Goal: Task Accomplishment & Management: Manage account settings

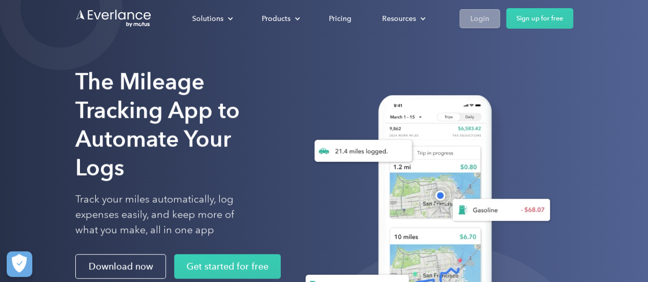
click at [486, 22] on div "Login" at bounding box center [479, 18] width 19 height 13
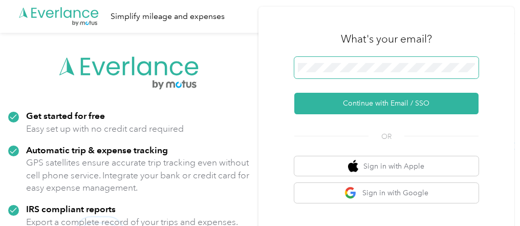
click at [391, 60] on span at bounding box center [386, 68] width 184 height 22
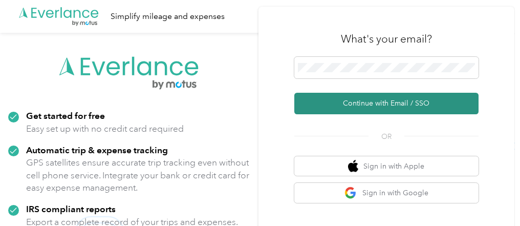
click at [388, 101] on button "Continue with Email / SSO" at bounding box center [386, 104] width 184 height 22
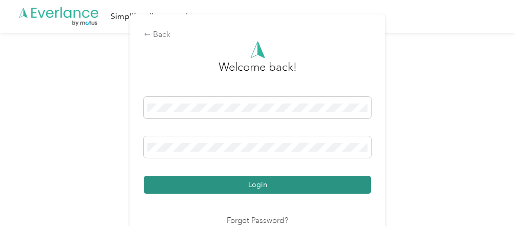
click at [293, 187] on button "Login" at bounding box center [257, 185] width 227 height 18
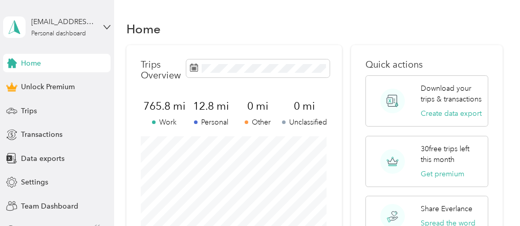
scroll to position [197, 0]
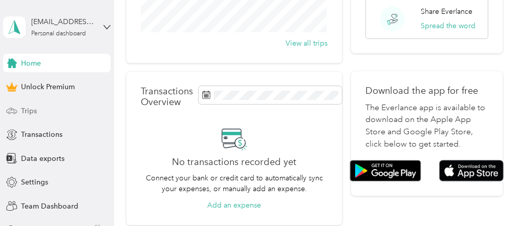
click at [52, 112] on div "Trips" at bounding box center [57, 110] width 108 height 18
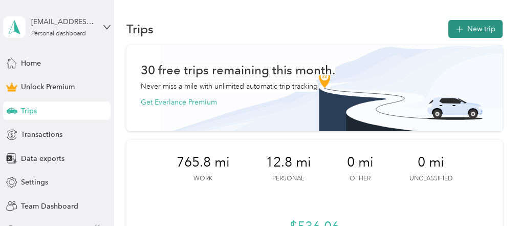
click at [478, 30] on button "New trip" at bounding box center [476, 29] width 54 height 18
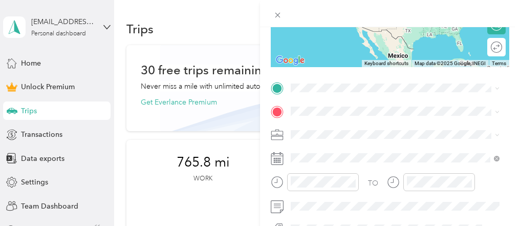
scroll to position [162, 0]
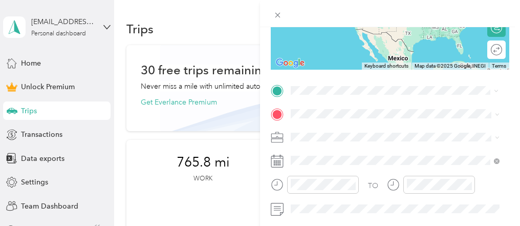
click at [328, 124] on span "2504 Judith Street Bethlehem, Pennsylvania 18020, United States" at bounding box center [389, 126] width 159 height 9
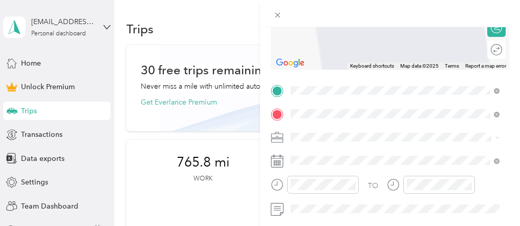
click at [384, 35] on span "516 Ann Street Stroudsburg, Pennsylvania 18360, United States" at bounding box center [389, 30] width 159 height 9
click at [367, 225] on div "New Trip Save This trip cannot be edited because it is either under review, app…" at bounding box center [257, 226] width 515 height 0
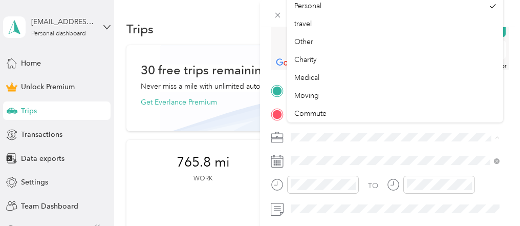
scroll to position [18, 0]
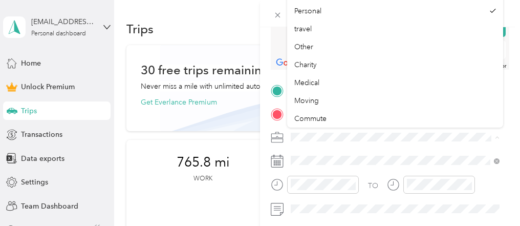
drag, startPoint x: 498, startPoint y: 67, endPoint x: 504, endPoint y: 41, distance: 26.0
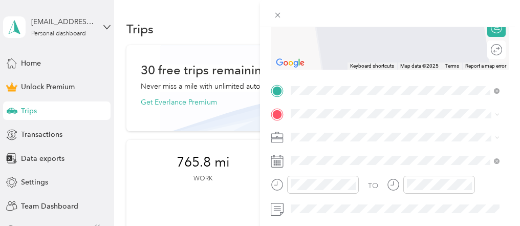
click at [511, 46] on form "New Trip Save This trip cannot be edited because it is either under review, app…" at bounding box center [390, 89] width 260 height 435
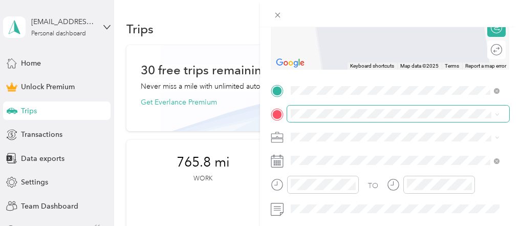
click at [352, 118] on span at bounding box center [398, 113] width 222 height 16
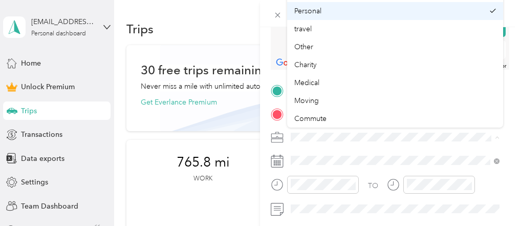
drag, startPoint x: 498, startPoint y: 37, endPoint x: 500, endPoint y: 17, distance: 20.5
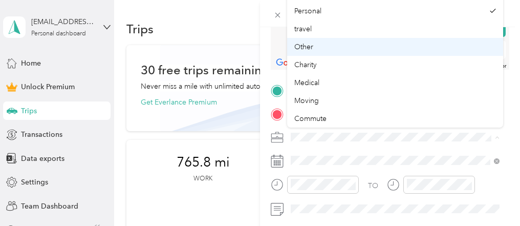
drag, startPoint x: 500, startPoint y: 56, endPoint x: 500, endPoint y: 46, distance: 10.3
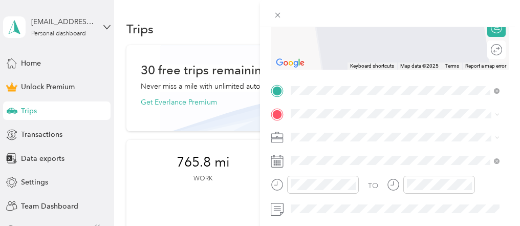
drag, startPoint x: 509, startPoint y: 109, endPoint x: 508, endPoint y: 80, distance: 28.7
click at [508, 80] on form "New Trip Save This trip cannot be edited because it is either under review, app…" at bounding box center [390, 89] width 260 height 435
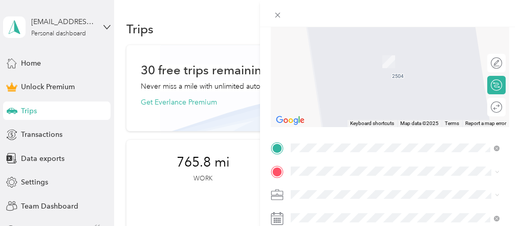
scroll to position [105, 0]
click at [359, 44] on span "516 Ann Street Easton, Pennsylvania 18042, United States" at bounding box center [389, 39] width 159 height 9
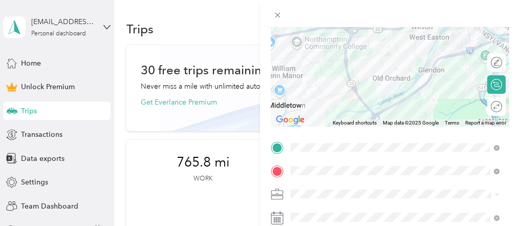
click at [323, 53] on ol "Work Personal travel Other Charity Medical Moving Commute" at bounding box center [395, 107] width 216 height 143
click at [305, 50] on li "Work" at bounding box center [395, 44] width 216 height 18
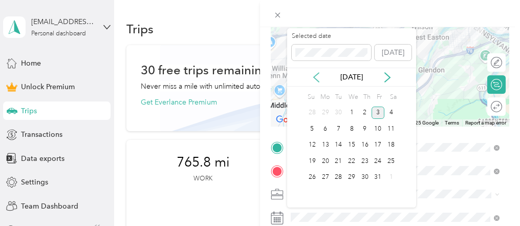
click at [315, 76] on icon at bounding box center [316, 77] width 10 height 10
click at [336, 127] on div "9" at bounding box center [338, 128] width 13 height 13
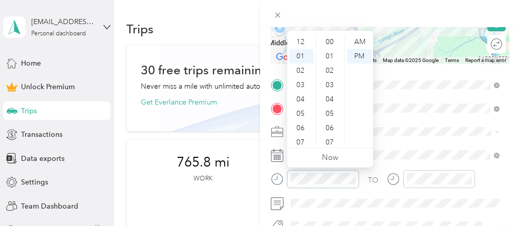
scroll to position [14, 0]
click at [329, 98] on div "30" at bounding box center [331, 99] width 25 height 14
click at [305, 69] on div "03" at bounding box center [301, 70] width 25 height 14
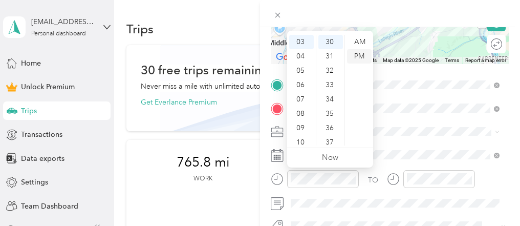
click at [361, 54] on div "PM" at bounding box center [359, 56] width 25 height 14
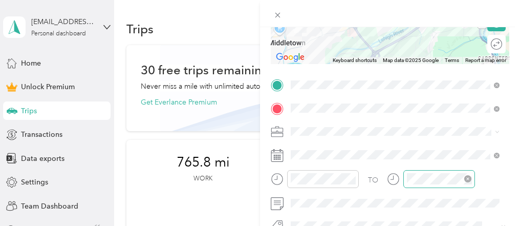
click at [433, 184] on div at bounding box center [440, 179] width 72 height 18
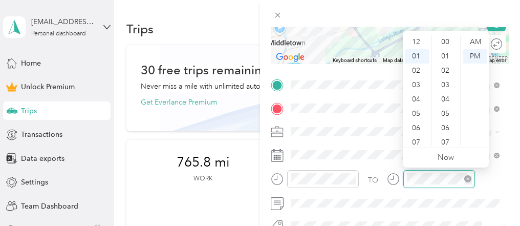
scroll to position [14, 0]
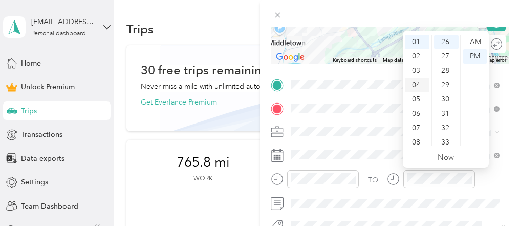
click at [419, 86] on div "04" at bounding box center [417, 85] width 25 height 14
click at [448, 39] on div "00" at bounding box center [446, 42] width 25 height 14
click at [477, 52] on div "PM" at bounding box center [475, 56] width 25 height 14
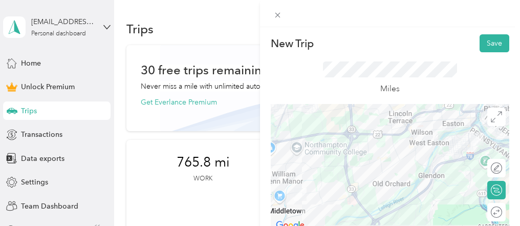
click at [493, 54] on div "Miles" at bounding box center [390, 78] width 239 height 52
click at [492, 45] on button "Save" at bounding box center [495, 43] width 30 height 18
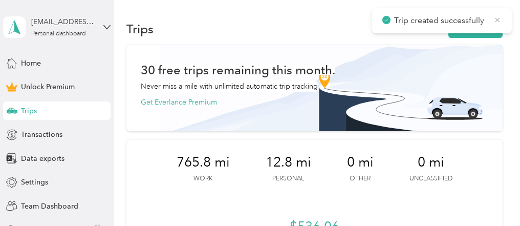
click at [500, 20] on icon at bounding box center [498, 19] width 8 height 9
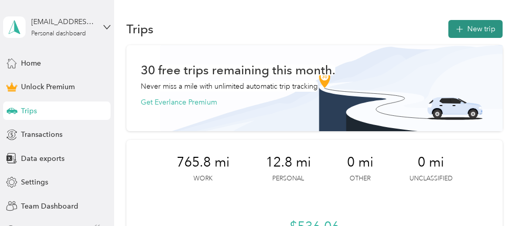
click at [485, 34] on button "New trip" at bounding box center [476, 29] width 54 height 18
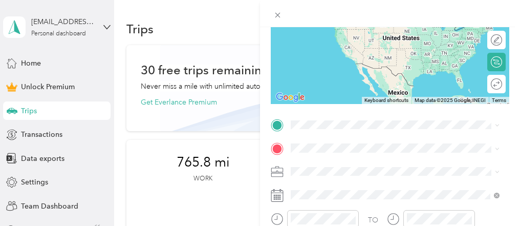
scroll to position [151, 0]
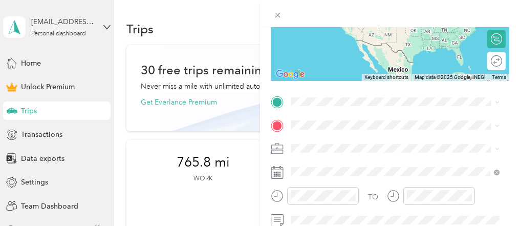
click at [333, 139] on span "516 Ann Street Easton, Pennsylvania 18042, United States" at bounding box center [389, 135] width 159 height 9
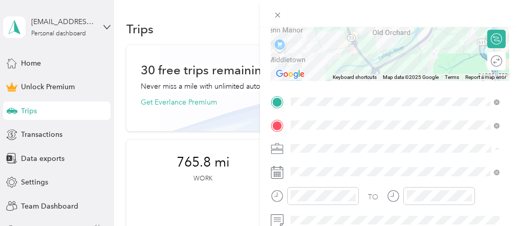
click at [321, 5] on li "Work" at bounding box center [395, 4] width 216 height 18
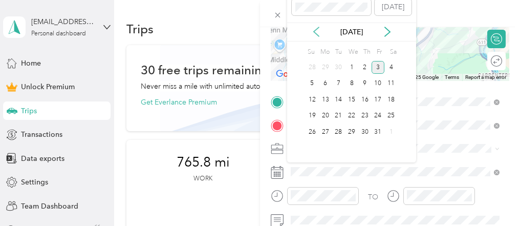
click at [316, 31] on icon at bounding box center [316, 32] width 10 height 10
click at [338, 81] on div "9" at bounding box center [338, 83] width 13 height 13
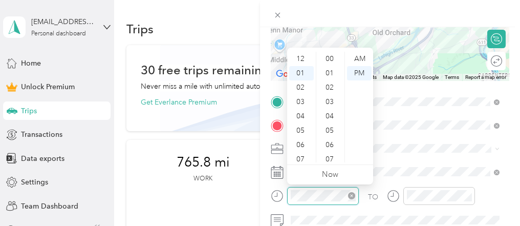
scroll to position [416, 0]
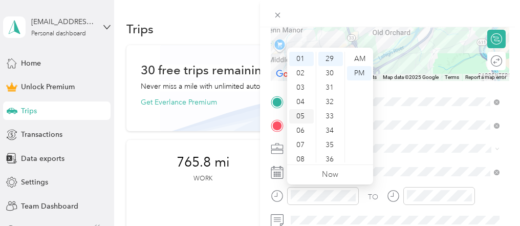
click at [305, 116] on div "05" at bounding box center [301, 116] width 25 height 14
click at [336, 69] on div "30" at bounding box center [331, 73] width 25 height 14
click at [356, 70] on div "PM" at bounding box center [359, 73] width 25 height 14
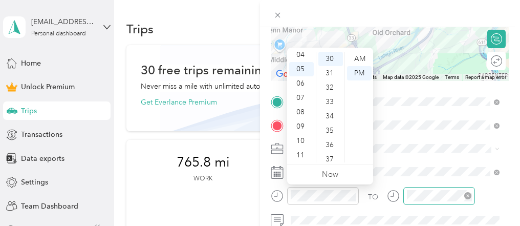
click at [432, 188] on div at bounding box center [440, 196] width 72 height 18
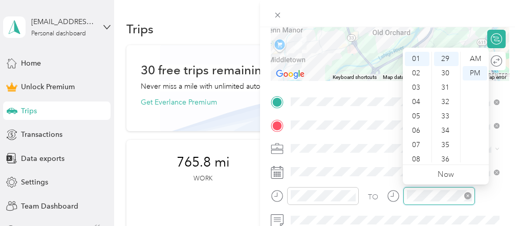
scroll to position [416, 0]
click at [420, 131] on div "06" at bounding box center [417, 130] width 25 height 14
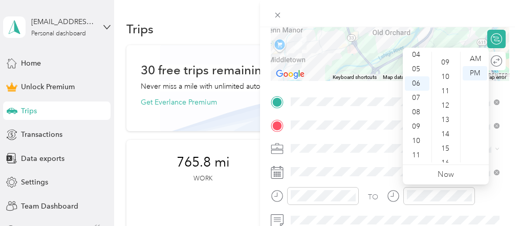
scroll to position [0, 0]
click at [444, 58] on div "00" at bounding box center [446, 59] width 25 height 14
click at [468, 72] on div "PM" at bounding box center [475, 73] width 25 height 14
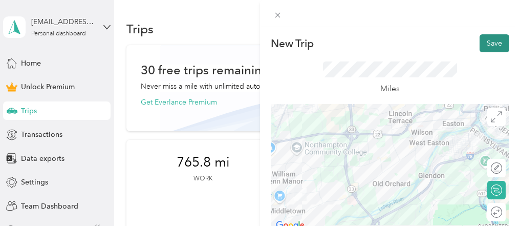
click at [496, 39] on button "Save" at bounding box center [495, 43] width 30 height 18
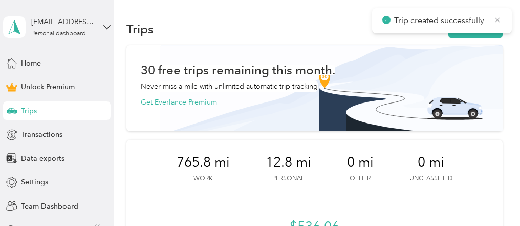
click at [497, 24] on icon at bounding box center [498, 19] width 8 height 9
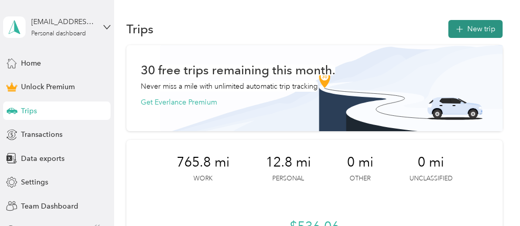
click at [489, 27] on button "New trip" at bounding box center [476, 29] width 54 height 18
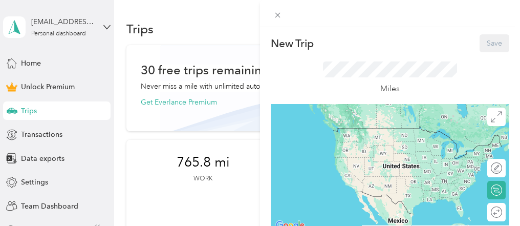
scroll to position [192, 0]
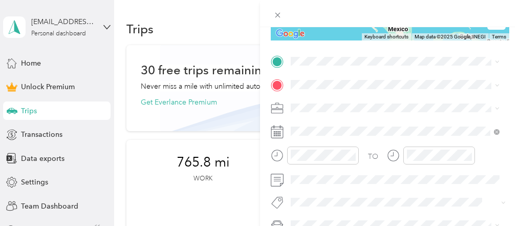
click at [329, 99] on span "2504 Judith Street Bethlehem, Pennsylvania 18020, United States" at bounding box center [389, 96] width 159 height 9
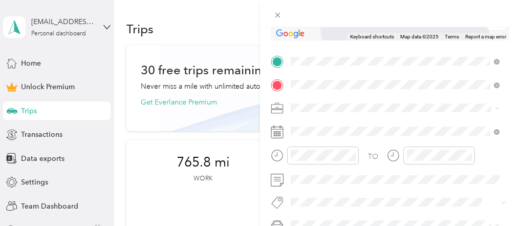
click at [326, 122] on span "504 Windsor Street Whitehall, Pennsylvania 18052, United States" at bounding box center [361, 120] width 102 height 9
click at [306, 121] on span "Work" at bounding box center [302, 120] width 17 height 9
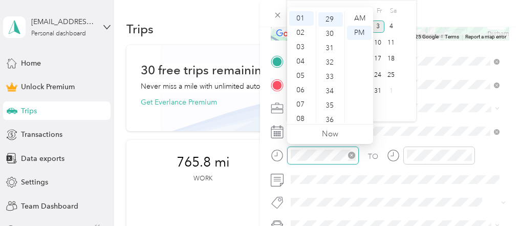
scroll to position [416, 0]
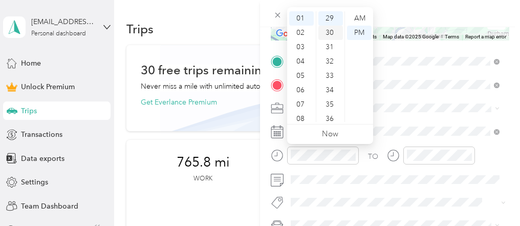
click at [330, 32] on div "30" at bounding box center [331, 33] width 25 height 14
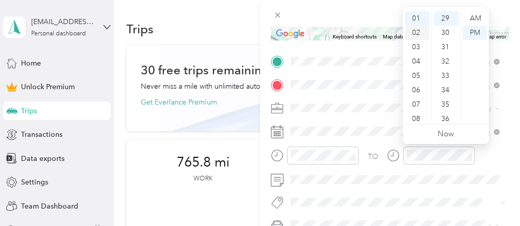
click at [419, 35] on div "02" at bounding box center [417, 33] width 25 height 14
click at [452, 17] on div "00" at bounding box center [446, 18] width 25 height 14
click at [476, 29] on div "PM" at bounding box center [475, 33] width 25 height 14
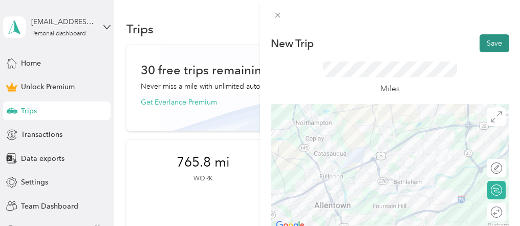
click at [484, 43] on button "Save" at bounding box center [495, 43] width 30 height 18
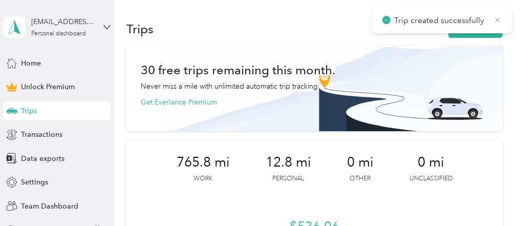
click at [498, 19] on icon at bounding box center [498, 19] width 5 height 5
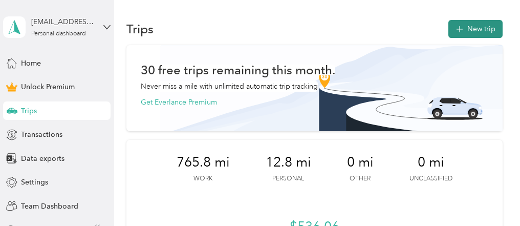
click at [485, 25] on button "New trip" at bounding box center [476, 29] width 54 height 18
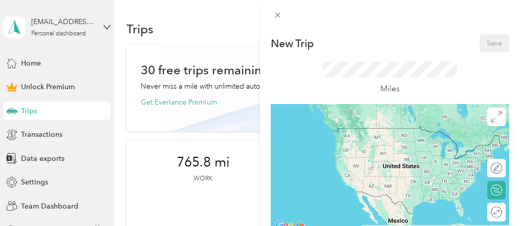
scroll to position [192, 0]
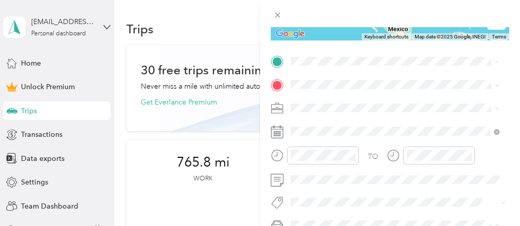
click at [328, 96] on span "504 Windsor Street Whitehall, Pennsylvania 18052, United States" at bounding box center [361, 91] width 102 height 9
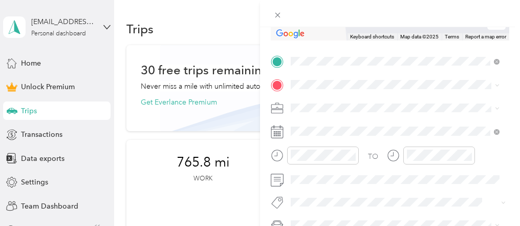
click at [330, 124] on span "2 Maryland Circle Whitehall, Pennsylvania 18052, United States" at bounding box center [380, 119] width 140 height 9
click at [319, 102] on span at bounding box center [398, 108] width 222 height 16
click at [309, 122] on span "Work" at bounding box center [302, 125] width 17 height 9
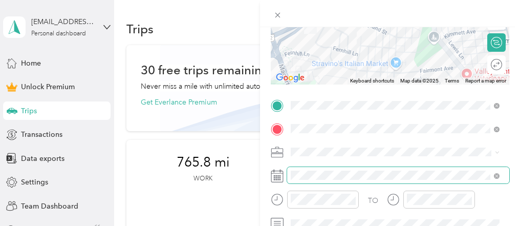
scroll to position [142, 0]
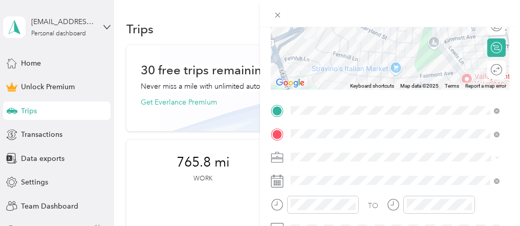
click at [286, 180] on div at bounding box center [390, 180] width 239 height 16
click at [281, 180] on icon at bounding box center [277, 181] width 13 height 13
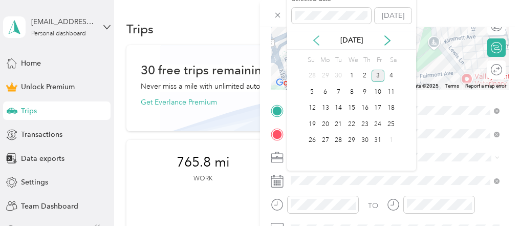
click at [317, 41] on icon at bounding box center [316, 40] width 10 height 10
click at [335, 105] on div "16" at bounding box center [338, 108] width 13 height 13
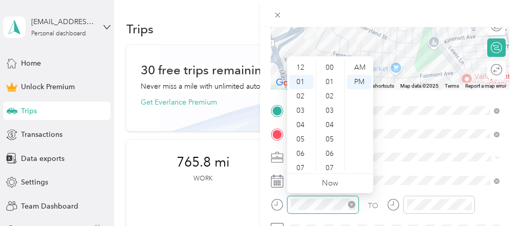
scroll to position [14, 0]
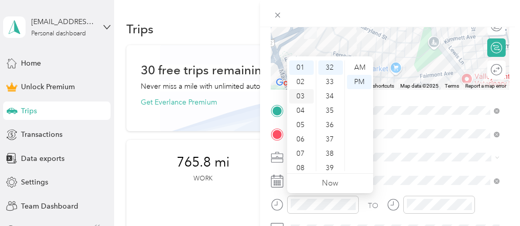
click at [306, 97] on div "03" at bounding box center [301, 96] width 25 height 14
click at [334, 70] on div "00" at bounding box center [331, 67] width 25 height 14
click at [359, 77] on div "PM" at bounding box center [359, 82] width 25 height 14
click at [359, 82] on div "PM" at bounding box center [359, 82] width 25 height 14
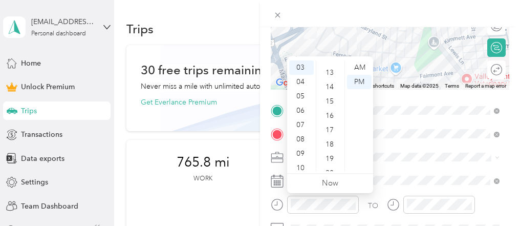
scroll to position [193, 0]
click at [331, 157] on div "20" at bounding box center [331, 161] width 25 height 14
click at [358, 82] on div "PM" at bounding box center [359, 82] width 25 height 14
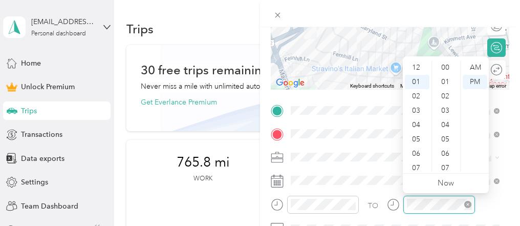
scroll to position [14, 0]
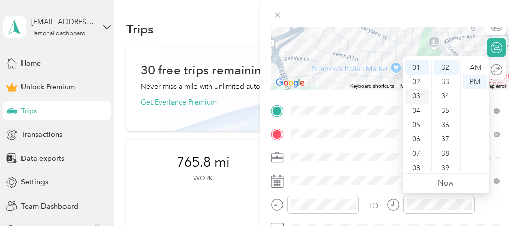
click at [419, 99] on div "03" at bounding box center [417, 96] width 25 height 14
click at [450, 131] on div "30" at bounding box center [446, 136] width 25 height 14
click at [398, 194] on div "TO Add photo" at bounding box center [390, 214] width 239 height 224
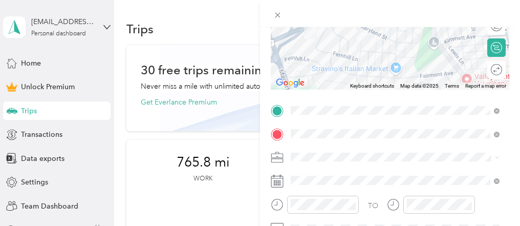
scroll to position [0, 0]
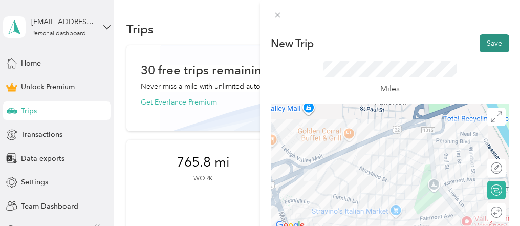
click at [491, 41] on button "Save" at bounding box center [495, 43] width 30 height 18
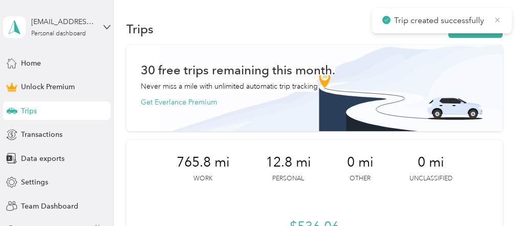
click at [495, 20] on icon at bounding box center [498, 19] width 8 height 9
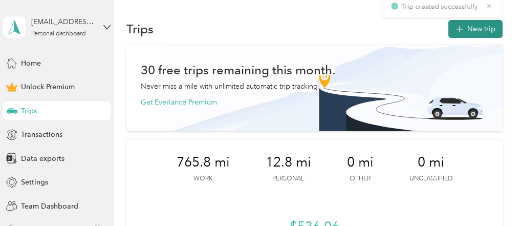
click at [486, 23] on button "New trip" at bounding box center [476, 29] width 54 height 18
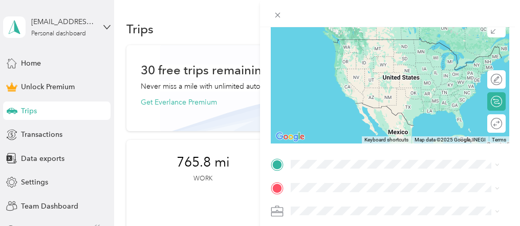
scroll to position [87, 0]
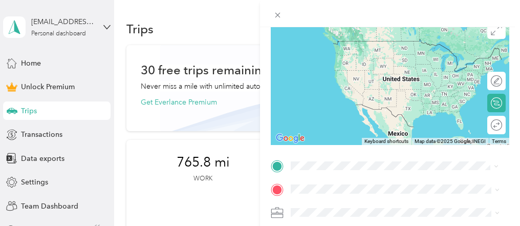
click at [367, 54] on span "2 Maryland Circle Whitehall, Pennsylvania 18052, United States" at bounding box center [380, 51] width 140 height 9
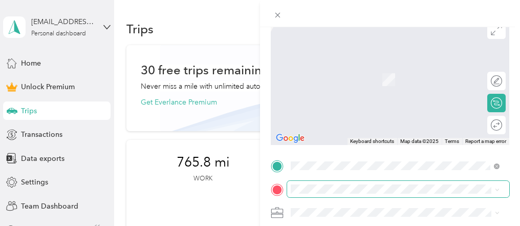
click at [304, 183] on span at bounding box center [398, 189] width 222 height 16
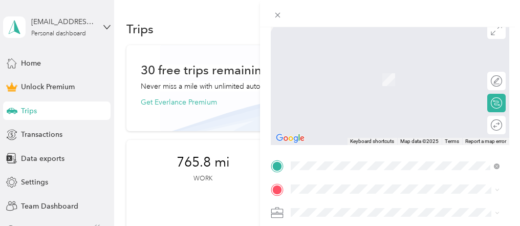
click at [336, 69] on div "2504 Judith Street Bethlehem, Pennsylvania 18020, United States" at bounding box center [395, 62] width 202 height 14
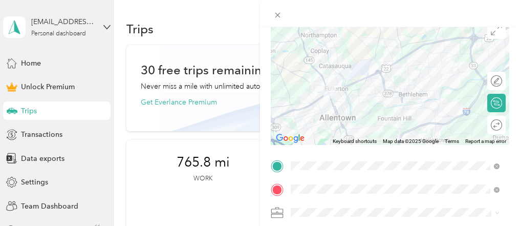
click at [313, 70] on li "Work" at bounding box center [395, 64] width 216 height 18
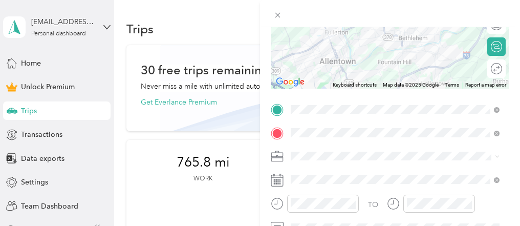
scroll to position [145, 0]
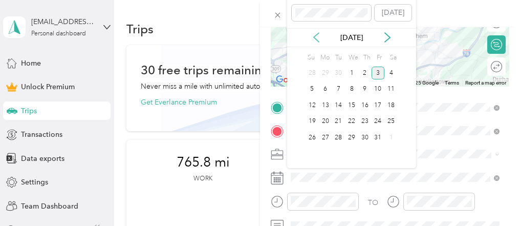
click at [319, 37] on icon at bounding box center [316, 37] width 10 height 10
click at [338, 105] on div "16" at bounding box center [338, 105] width 13 height 13
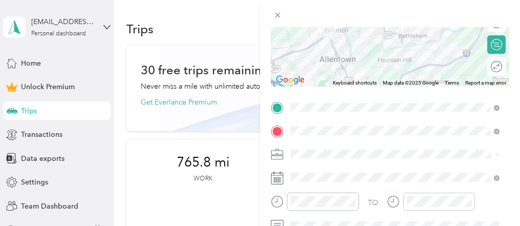
click at [271, 204] on div at bounding box center [315, 202] width 88 height 18
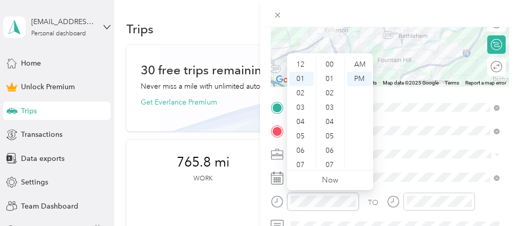
scroll to position [14, 0]
click at [302, 111] on div "04" at bounding box center [301, 107] width 25 height 14
click at [330, 112] on div "50" at bounding box center [331, 115] width 25 height 14
click at [330, 112] on div "53" at bounding box center [331, 107] width 25 height 14
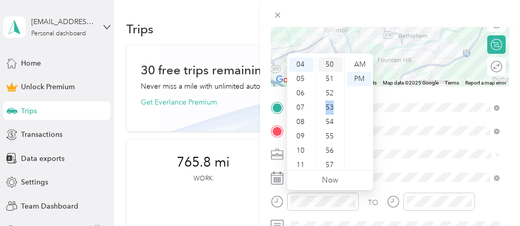
scroll to position [750, 0]
click at [356, 77] on div "PM" at bounding box center [359, 79] width 25 height 14
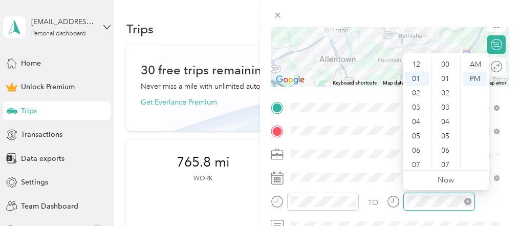
scroll to position [14, 0]
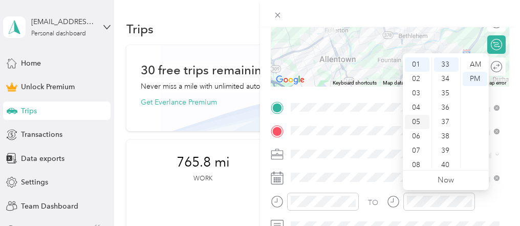
click at [414, 124] on div "05" at bounding box center [417, 122] width 25 height 14
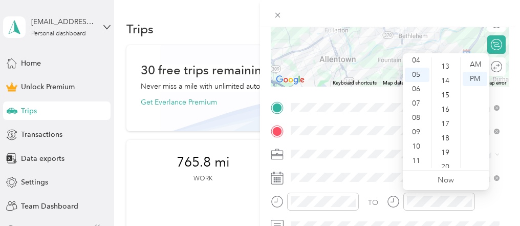
scroll to position [183, 0]
click at [448, 97] on div "15" at bounding box center [446, 97] width 25 height 14
click at [472, 78] on div "PM" at bounding box center [475, 79] width 25 height 14
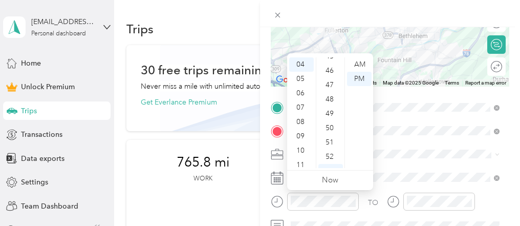
scroll to position [653, 0]
click at [334, 126] on div "50" at bounding box center [331, 128] width 25 height 14
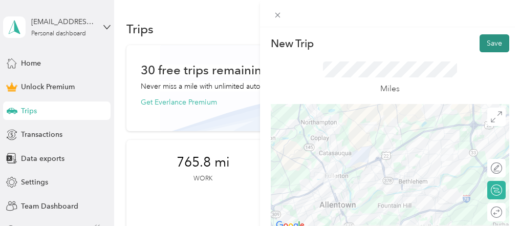
click at [496, 41] on button "Save" at bounding box center [495, 43] width 30 height 18
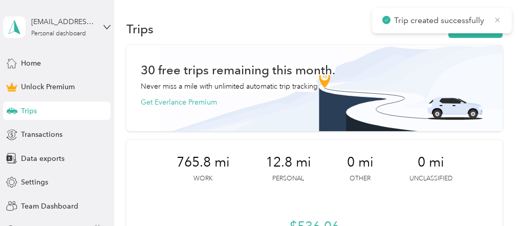
click at [498, 21] on icon at bounding box center [498, 19] width 8 height 9
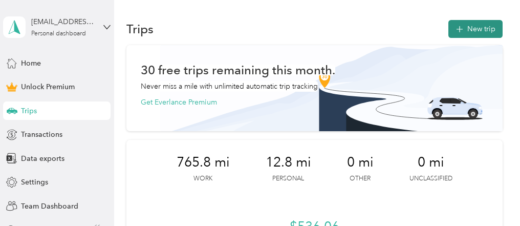
click at [490, 30] on button "New trip" at bounding box center [476, 29] width 54 height 18
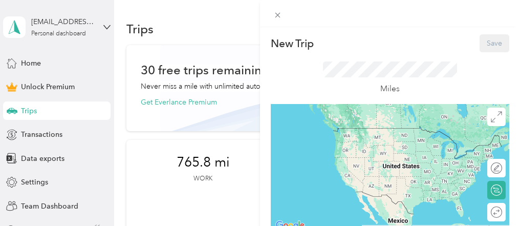
scroll to position [192, 0]
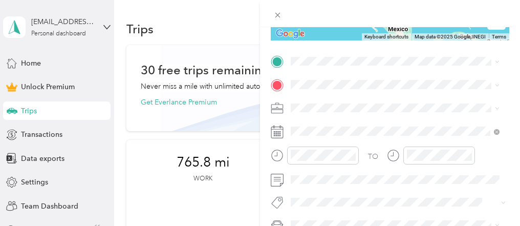
click at [326, 89] on li "2504 Judith Street Bethlehem, Pennsylvania 18020, United States" at bounding box center [395, 94] width 216 height 21
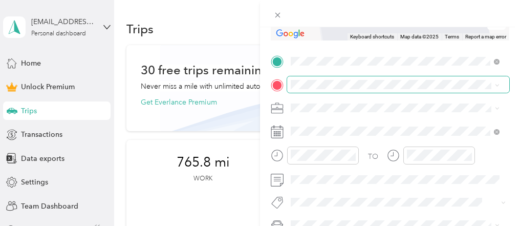
click at [319, 89] on span at bounding box center [398, 84] width 222 height 16
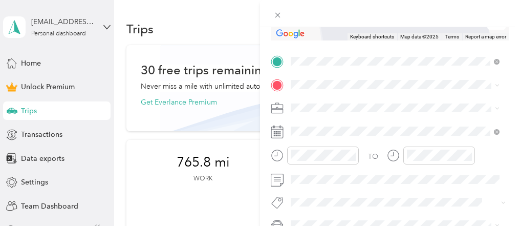
click at [323, 123] on span "2421 South Front Street Allentown, Pennsylvania 18103, United States" at bounding box center [361, 119] width 102 height 9
click at [304, 126] on li "Work" at bounding box center [395, 120] width 216 height 18
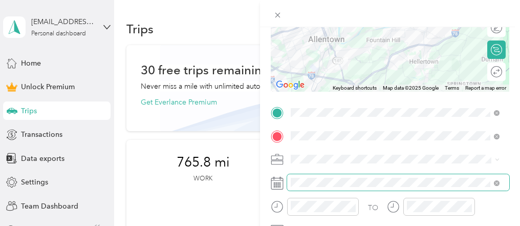
scroll to position [146, 0]
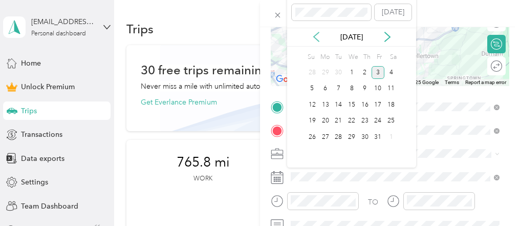
click at [318, 35] on icon at bounding box center [316, 37] width 10 height 10
click at [350, 102] on div "17" at bounding box center [351, 104] width 13 height 13
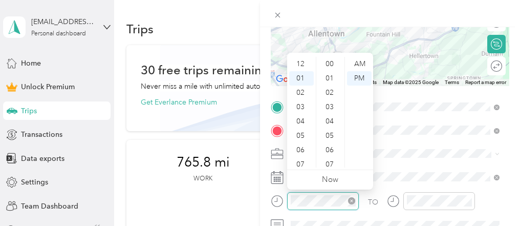
scroll to position [487, 0]
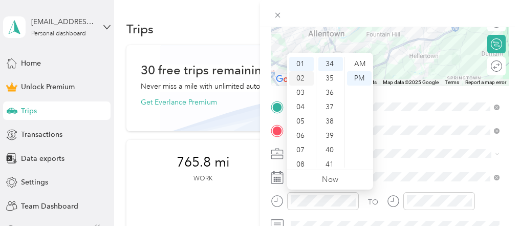
click at [302, 78] on div "02" at bounding box center [301, 78] width 25 height 14
click at [329, 62] on div "00" at bounding box center [331, 64] width 25 height 14
click at [358, 77] on div "PM" at bounding box center [359, 78] width 25 height 14
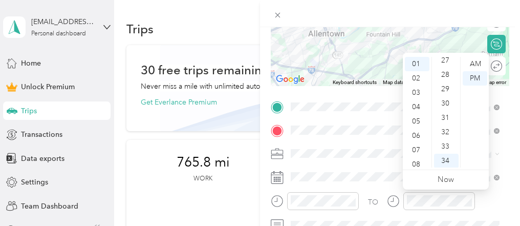
scroll to position [391, 0]
click at [449, 103] on div "30" at bounding box center [446, 103] width 25 height 14
click at [474, 76] on div "PM" at bounding box center [475, 78] width 25 height 14
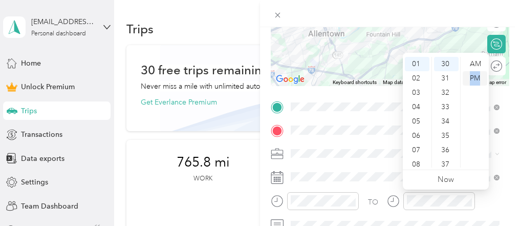
click at [474, 76] on div "PM" at bounding box center [475, 78] width 25 height 14
click at [419, 76] on div "02" at bounding box center [417, 78] width 25 height 14
click at [477, 77] on div "PM" at bounding box center [475, 78] width 25 height 14
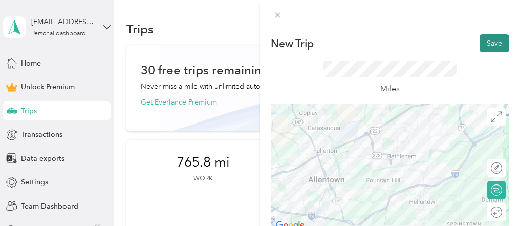
click at [488, 49] on button "Save" at bounding box center [495, 43] width 30 height 18
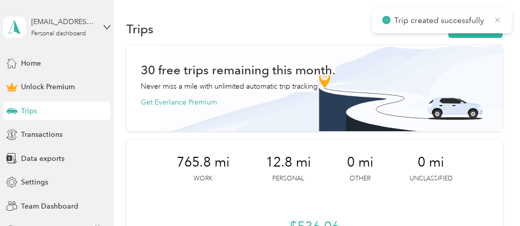
click at [498, 22] on icon at bounding box center [498, 19] width 8 height 9
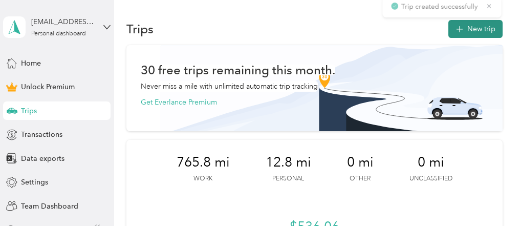
click at [485, 27] on button "New trip" at bounding box center [476, 29] width 54 height 18
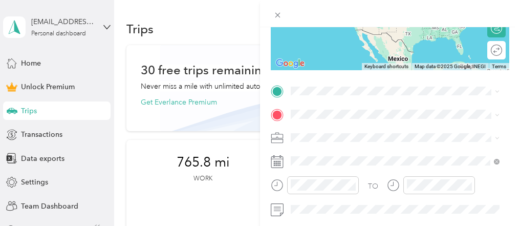
scroll to position [165, 0]
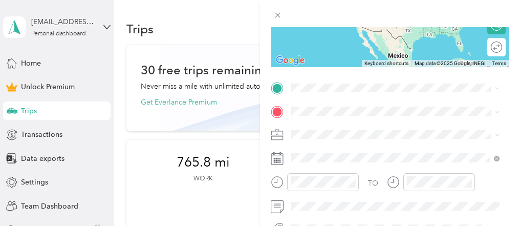
click at [334, 131] on li "2421 South Front Street Allentown, Pennsylvania 18103, United States" at bounding box center [395, 120] width 216 height 21
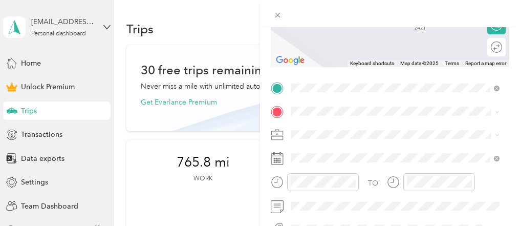
click at [328, 147] on span "4261 David Drive Emmaus, Pennsylvania 18049, United States" at bounding box center [389, 147] width 159 height 9
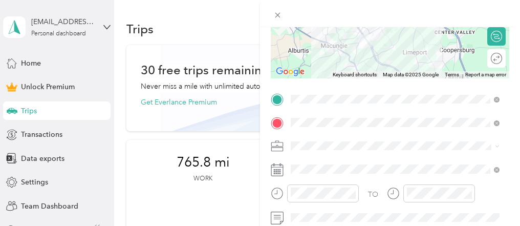
scroll to position [156, 0]
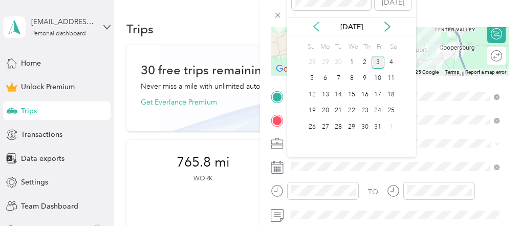
click at [312, 28] on icon at bounding box center [316, 27] width 10 height 10
click at [350, 92] on div "17" at bounding box center [351, 94] width 13 height 13
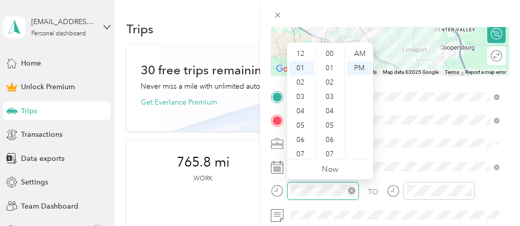
scroll to position [14, 0]
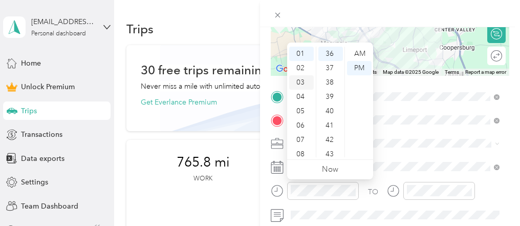
click at [301, 82] on div "03" at bounding box center [301, 82] width 25 height 14
click at [330, 65] on div "30" at bounding box center [331, 64] width 25 height 14
click at [358, 69] on div "PM" at bounding box center [359, 68] width 25 height 14
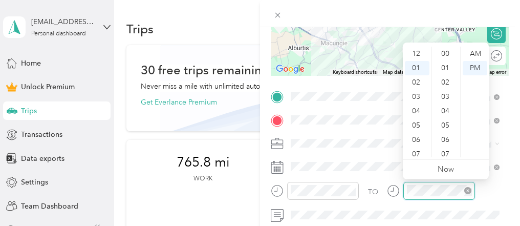
scroll to position [14, 0]
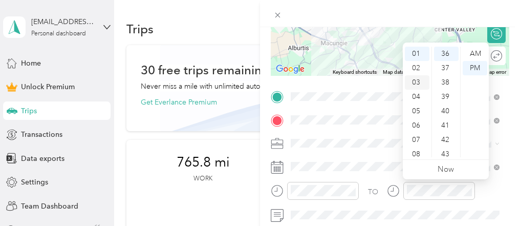
click at [416, 83] on div "03" at bounding box center [417, 82] width 25 height 14
click at [452, 130] on div "48" at bounding box center [446, 129] width 25 height 14
click at [473, 66] on div "PM" at bounding box center [475, 68] width 25 height 14
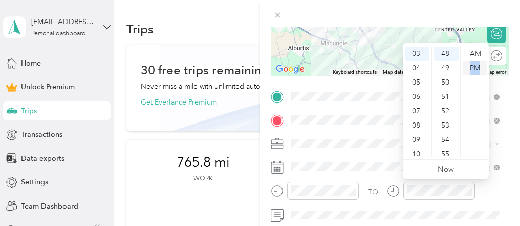
click at [473, 66] on div "PM" at bounding box center [475, 68] width 25 height 14
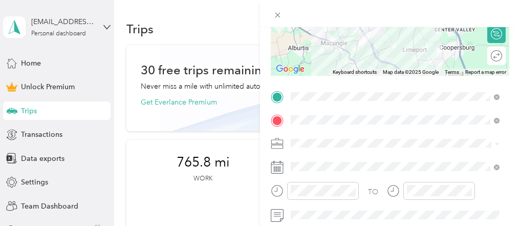
scroll to position [0, 0]
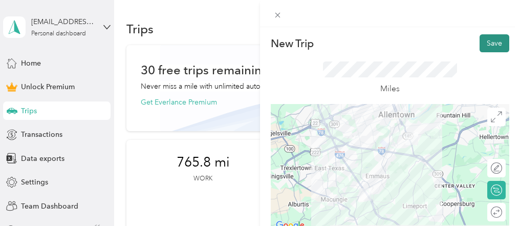
click at [491, 41] on button "Save" at bounding box center [495, 43] width 30 height 18
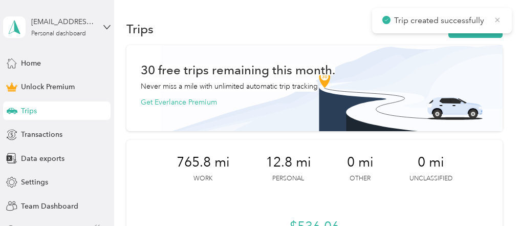
click at [497, 23] on icon at bounding box center [498, 19] width 8 height 9
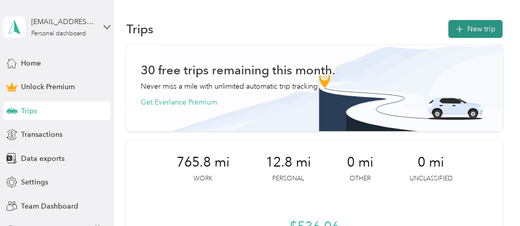
click at [491, 29] on button "New trip" at bounding box center [476, 29] width 54 height 18
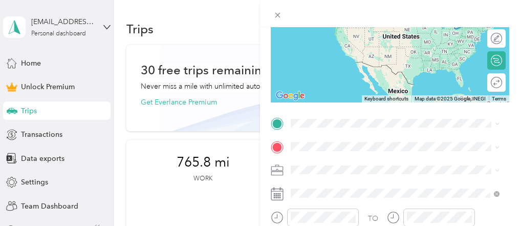
scroll to position [161, 0]
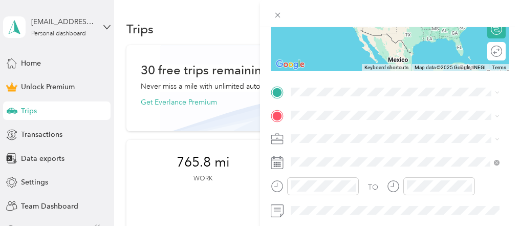
click at [334, 125] on span "4261 David Drive Emmaus, Pennsylvania 18049, United States" at bounding box center [389, 122] width 159 height 9
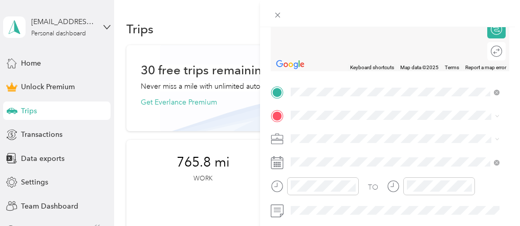
click at [337, 5] on ol "From search results 2504 Judith Street Bethlehem, Pennsylvania 18020, United St…" at bounding box center [395, 21] width 216 height 123
click at [350, 4] on ol "From search results 2504 Judith Street Bethlehem, Pennsylvania 18020, United St…" at bounding box center [395, 22] width 216 height 123
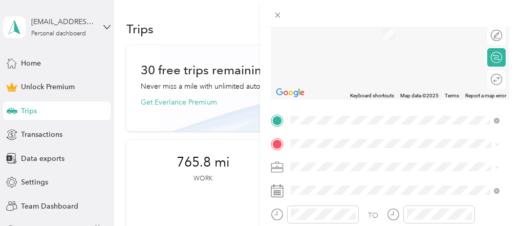
scroll to position [132, 0]
click at [357, 22] on span "2504 Judith Street Bethlehem, Pennsylvania 18020, United States" at bounding box center [389, 17] width 159 height 9
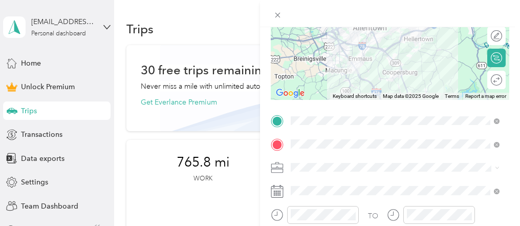
click at [312, 22] on div "Work" at bounding box center [395, 17] width 202 height 11
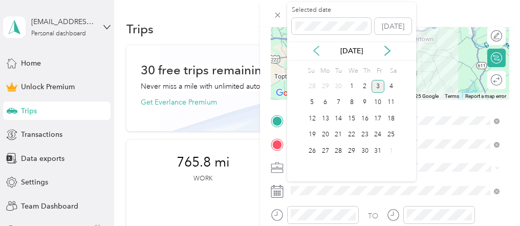
click at [315, 51] on icon at bounding box center [316, 51] width 5 height 9
click at [353, 118] on div "17" at bounding box center [351, 118] width 13 height 13
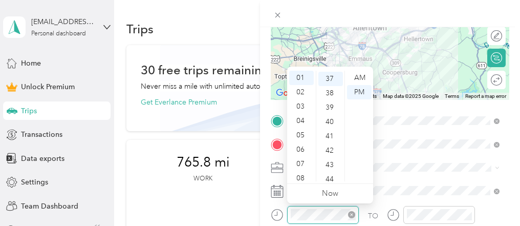
scroll to position [530, 0]
click at [306, 136] on div "05" at bounding box center [301, 135] width 25 height 14
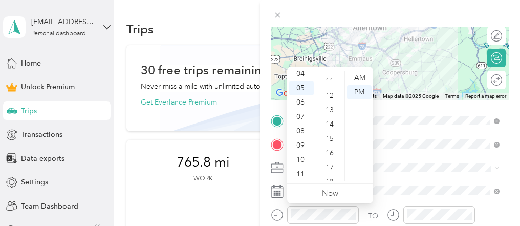
scroll to position [144, 0]
click at [331, 151] on div "15" at bounding box center [331, 149] width 25 height 14
click at [361, 91] on div "PM" at bounding box center [359, 92] width 25 height 14
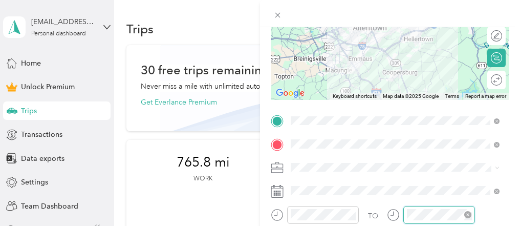
scroll to position [530, 0]
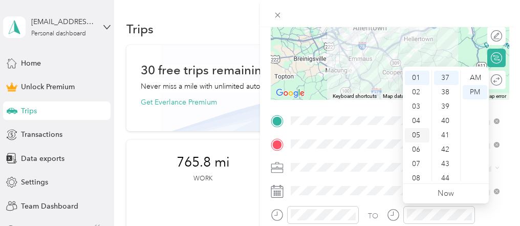
click at [419, 138] on div "05" at bounding box center [417, 135] width 25 height 14
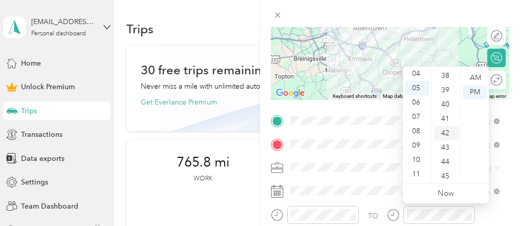
click at [449, 132] on div "42" at bounding box center [446, 133] width 25 height 14
click at [477, 94] on div "PM" at bounding box center [475, 92] width 25 height 14
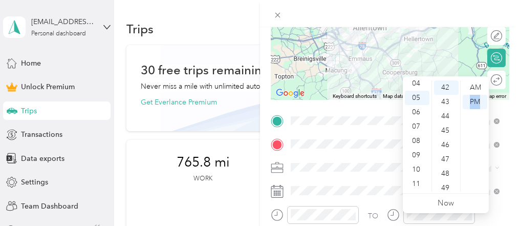
scroll to position [0, 0]
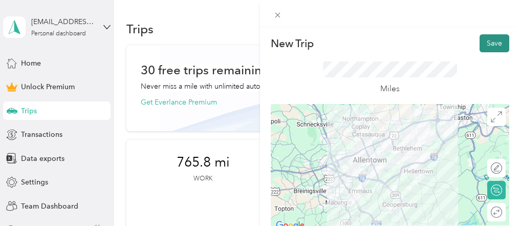
click at [490, 36] on button "Save" at bounding box center [495, 43] width 30 height 18
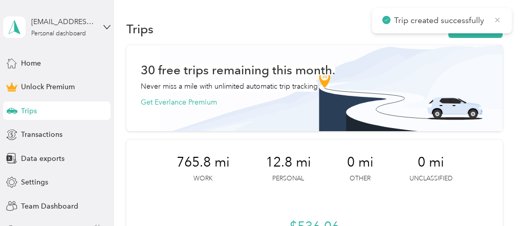
click at [496, 17] on icon at bounding box center [498, 19] width 5 height 5
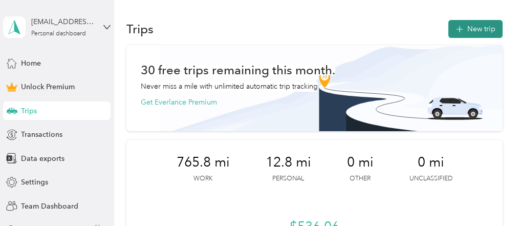
click at [466, 28] on button "New trip" at bounding box center [476, 29] width 54 height 18
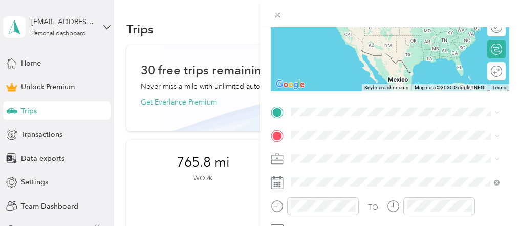
scroll to position [148, 0]
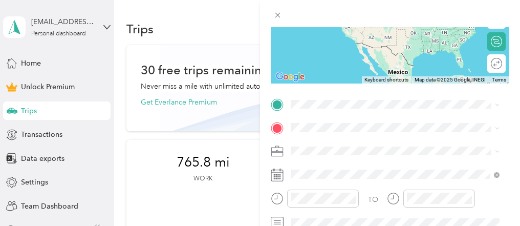
click at [336, 140] on span "2504 Judith Street Bethlehem, Pennsylvania 18020, United States" at bounding box center [389, 135] width 159 height 9
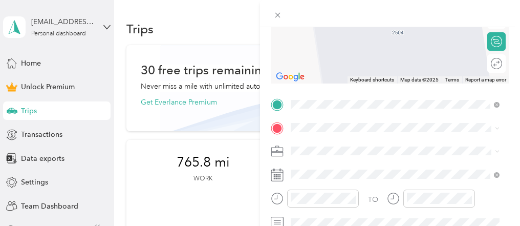
click at [369, 15] on div "1517 West Union Boulevard Bethlehem, Pennsylvania 18018, United States" at bounding box center [395, 9] width 202 height 14
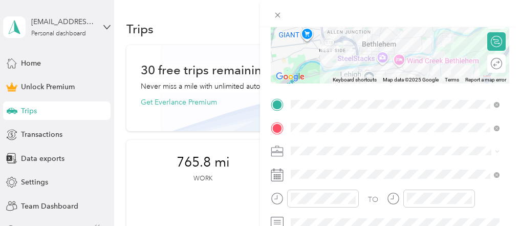
click at [316, 8] on li "Work" at bounding box center [395, 7] width 216 height 18
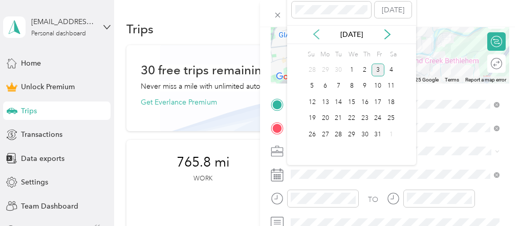
click at [321, 36] on icon at bounding box center [316, 34] width 10 height 10
click at [334, 134] on div "30" at bounding box center [338, 134] width 13 height 13
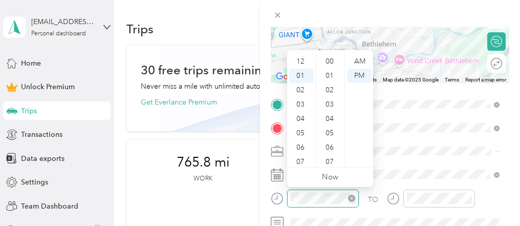
scroll to position [14, 0]
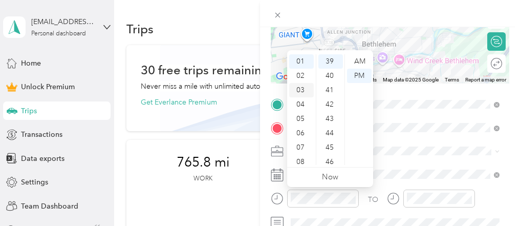
click at [305, 88] on div "03" at bounding box center [301, 90] width 25 height 14
click at [329, 99] on div "15" at bounding box center [331, 104] width 25 height 14
click at [354, 75] on div "PM" at bounding box center [359, 76] width 25 height 14
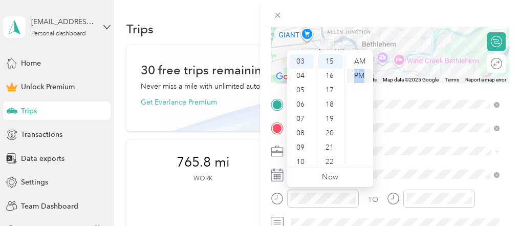
click at [354, 75] on div "PM" at bounding box center [359, 76] width 25 height 14
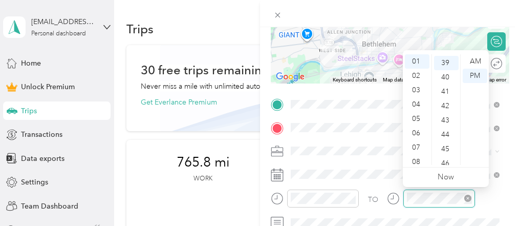
scroll to position [559, 0]
click at [417, 89] on div "03" at bounding box center [417, 90] width 25 height 14
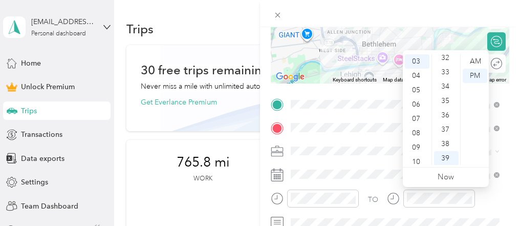
scroll to position [366, 0]
click at [450, 125] on div "30" at bounding box center [446, 126] width 25 height 14
click at [477, 74] on div "PM" at bounding box center [475, 76] width 25 height 14
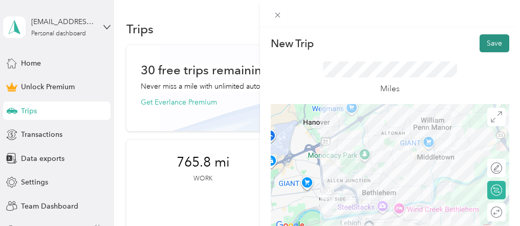
click at [498, 41] on button "Save" at bounding box center [495, 43] width 30 height 18
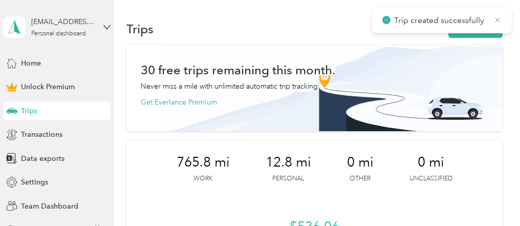
click at [498, 24] on icon at bounding box center [498, 19] width 8 height 9
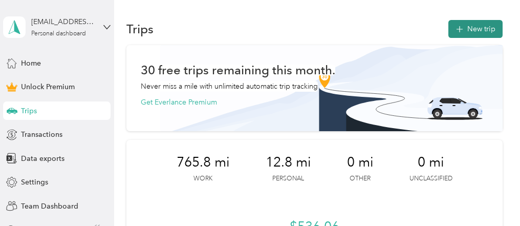
click at [485, 26] on button "New trip" at bounding box center [476, 29] width 54 height 18
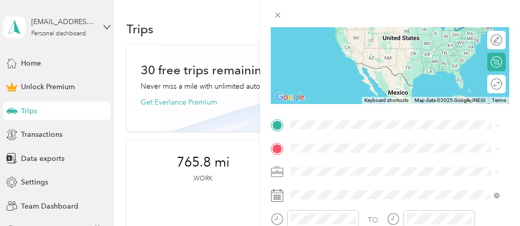
scroll to position [138, 0]
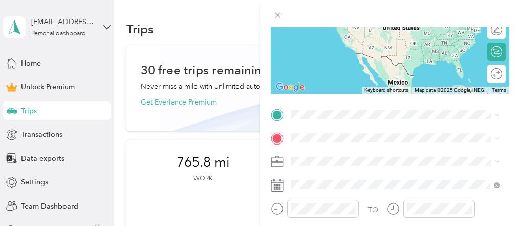
click at [401, 6] on ol "From search results 1517 West Union Boulevard Bethlehem, Pennsylvania 18018, Un…" at bounding box center [395, 20] width 216 height 123
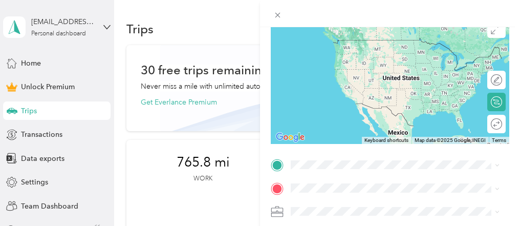
scroll to position [78, 0]
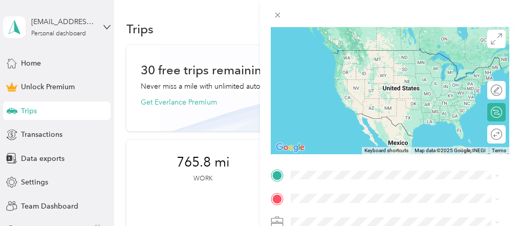
click at [366, 52] on span "1517 West Union Boulevard Bethlehem, Pennsylvania 18018, United States" at bounding box center [361, 47] width 102 height 9
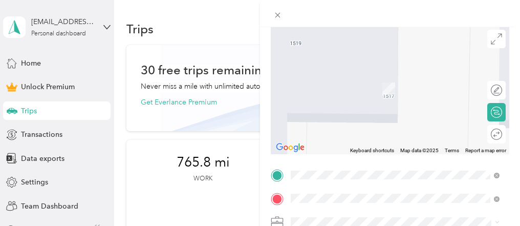
click at [367, 69] on span "2504 Judith Street Bethlehem, Pennsylvania 18020, United States" at bounding box center [389, 73] width 159 height 9
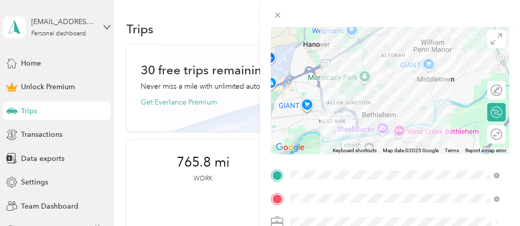
click at [330, 82] on ol "Work Personal travel Other Charity Medical Moving Commute" at bounding box center [395, 139] width 216 height 143
click at [322, 78] on li "Work" at bounding box center [395, 72] width 216 height 18
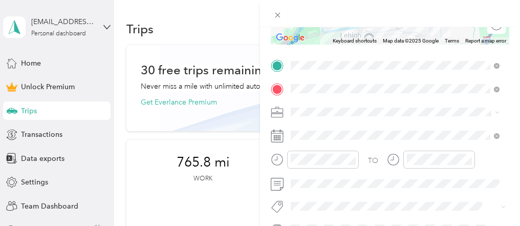
scroll to position [187, 0]
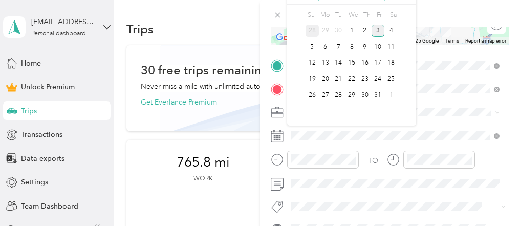
click at [311, 28] on div "28" at bounding box center [312, 31] width 13 height 13
click at [340, 99] on div "30" at bounding box center [338, 95] width 13 height 13
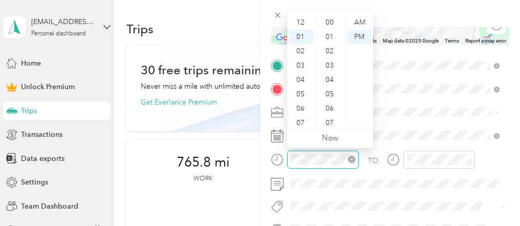
scroll to position [14, 0]
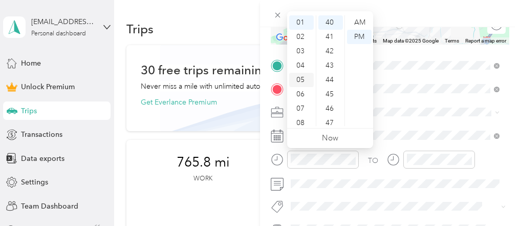
click at [301, 75] on div "05" at bounding box center [301, 80] width 25 height 14
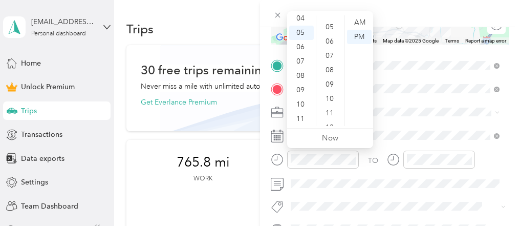
scroll to position [18, 0]
click at [331, 71] on div "05" at bounding box center [331, 76] width 25 height 14
click at [359, 34] on div "PM" at bounding box center [359, 37] width 25 height 14
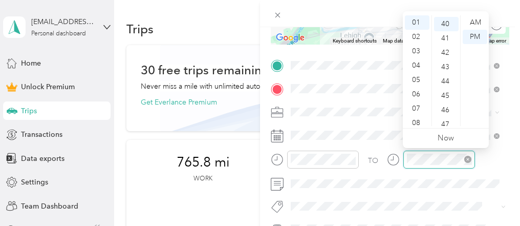
scroll to position [574, 0]
click at [420, 77] on div "05" at bounding box center [417, 80] width 25 height 14
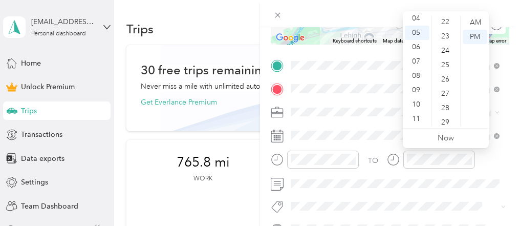
scroll to position [219, 0]
click at [444, 87] on div "20" at bounding box center [446, 90] width 25 height 14
click at [472, 36] on div "PM" at bounding box center [475, 37] width 25 height 14
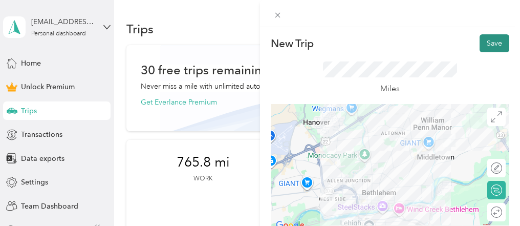
click at [495, 39] on button "Save" at bounding box center [495, 43] width 30 height 18
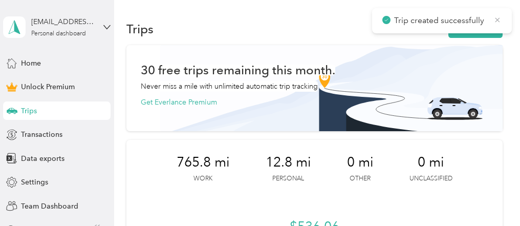
click at [497, 18] on icon at bounding box center [498, 19] width 8 height 9
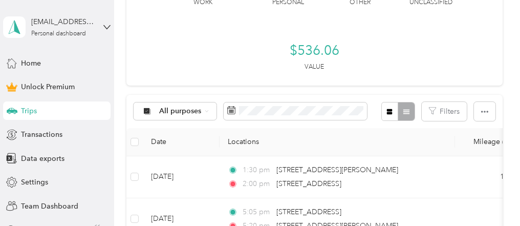
scroll to position [143, 0]
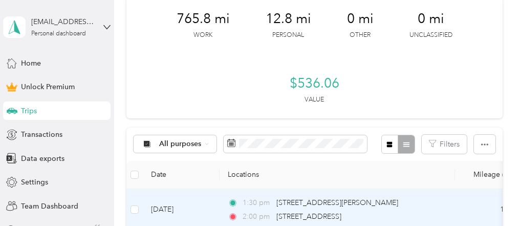
click at [177, 208] on td "Oct 3, 2025" at bounding box center [181, 210] width 77 height 42
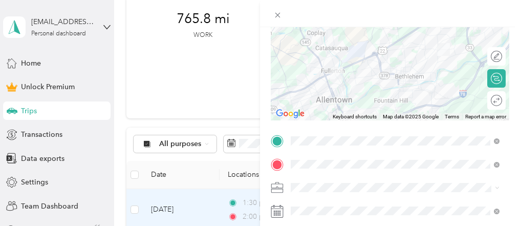
scroll to position [117, 0]
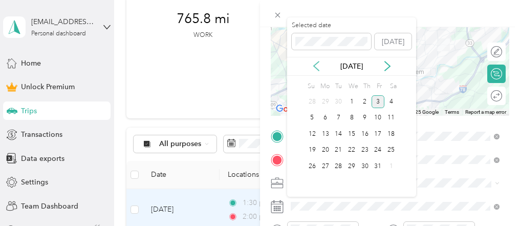
click at [314, 61] on icon at bounding box center [316, 66] width 10 height 10
click at [338, 134] on div "16" at bounding box center [338, 134] width 13 height 13
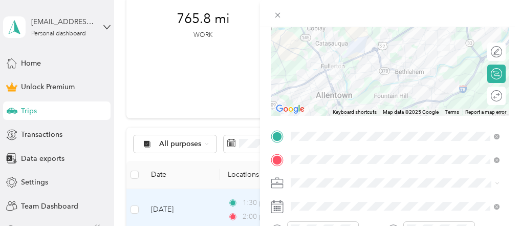
scroll to position [0, 0]
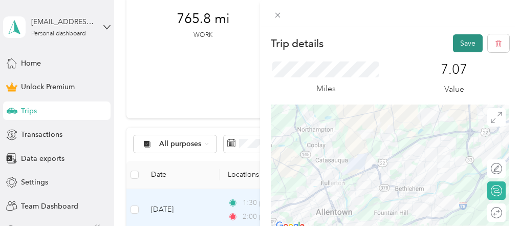
click at [469, 42] on button "Save" at bounding box center [468, 43] width 30 height 18
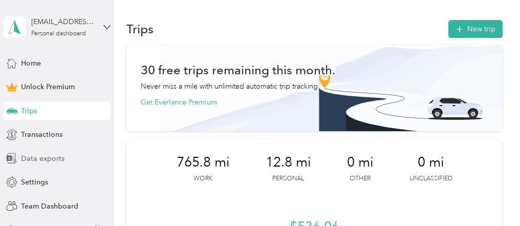
drag, startPoint x: 517, startPoint y: 19, endPoint x: 46, endPoint y: 159, distance: 491.1
click at [46, 159] on span "Data exports" at bounding box center [43, 158] width 44 height 11
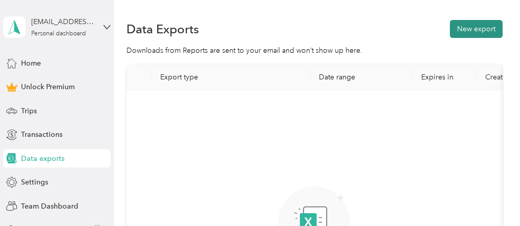
click at [470, 29] on button "New export" at bounding box center [476, 29] width 53 height 18
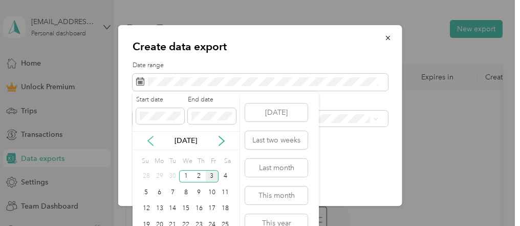
click at [149, 143] on icon at bounding box center [150, 141] width 10 height 10
click at [163, 178] on div "1" at bounding box center [159, 176] width 13 height 13
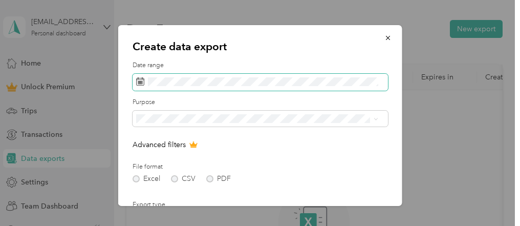
click at [238, 75] on span at bounding box center [261, 82] width 256 height 17
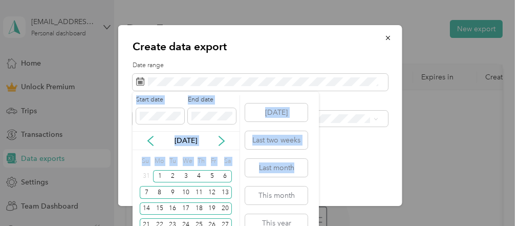
drag, startPoint x: 316, startPoint y: 167, endPoint x: 321, endPoint y: 138, distance: 29.6
click at [321, 225] on div "Create data export Date range Purpose Advanced filters File format Excel CSV PD…" at bounding box center [257, 226] width 515 height 0
click at [258, 100] on div "Today Last two weeks Last month This month This year Last year" at bounding box center [276, 181] width 65 height 179
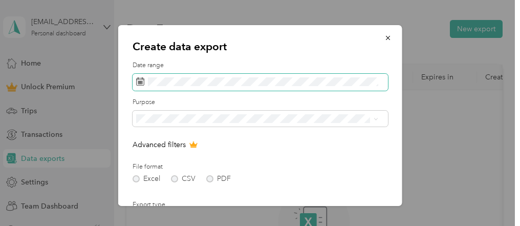
click at [141, 82] on rect at bounding box center [141, 82] width 1 height 1
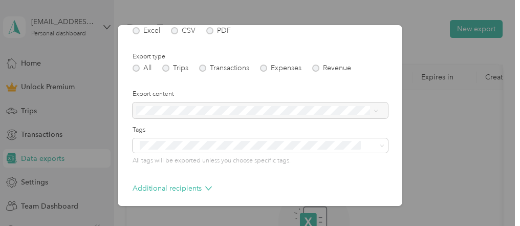
scroll to position [191, 0]
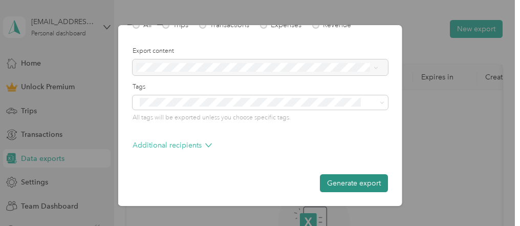
click at [347, 178] on button "Generate export" at bounding box center [354, 183] width 68 height 18
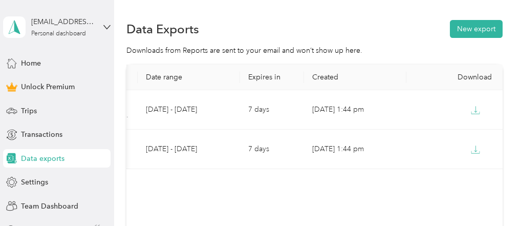
scroll to position [0, 181]
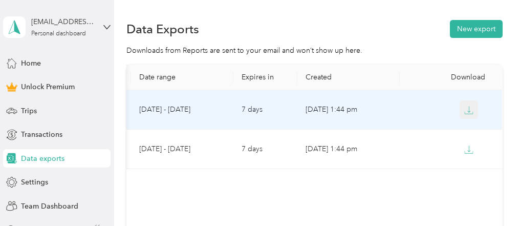
click at [470, 107] on icon "button" at bounding box center [468, 109] width 9 height 9
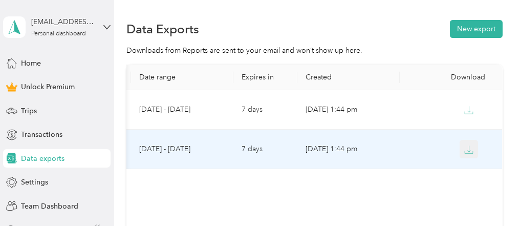
click at [470, 150] on icon "button" at bounding box center [468, 149] width 9 height 9
